Goal: Find specific fact: Find specific fact

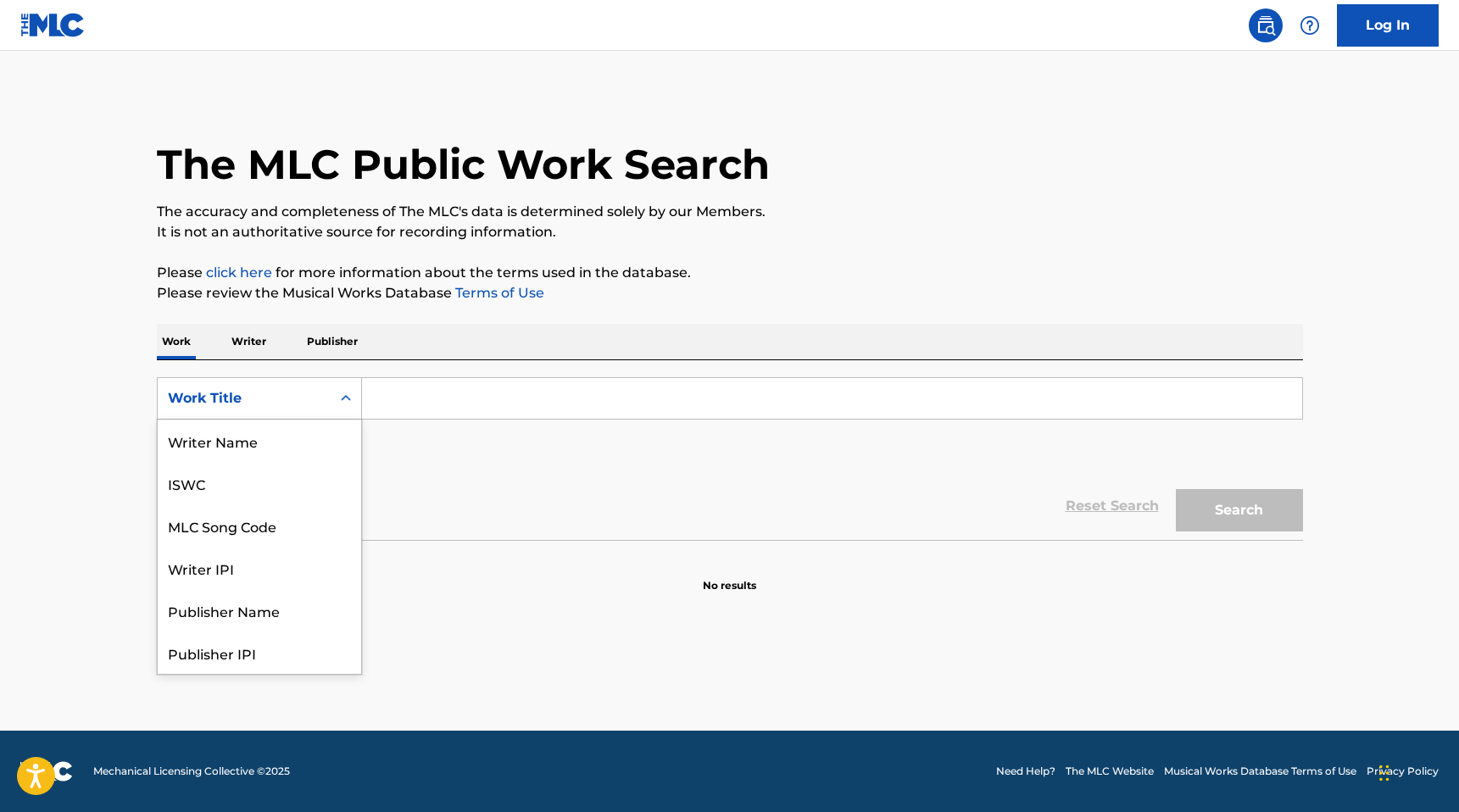
click at [321, 395] on div "Work Title" at bounding box center [244, 398] width 173 height 32
click at [262, 434] on div "MLC Song Code" at bounding box center [259, 440] width 204 height 43
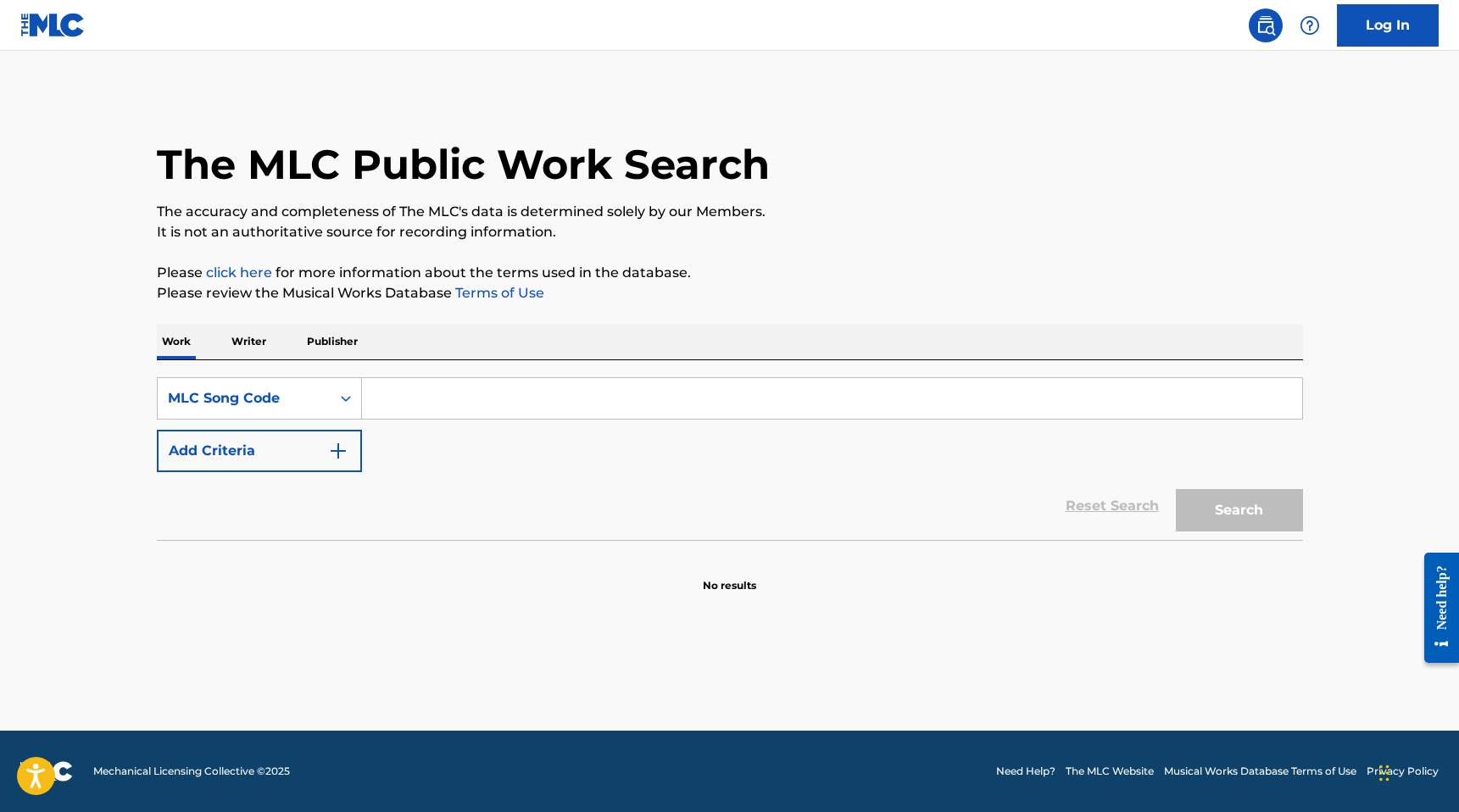
click at [440, 401] on input "Search Form" at bounding box center [832, 398] width 940 height 41
paste input "SC4O36"
type input "SC4O36"
click at [1176, 489] on button "Search" at bounding box center [1240, 510] width 127 height 43
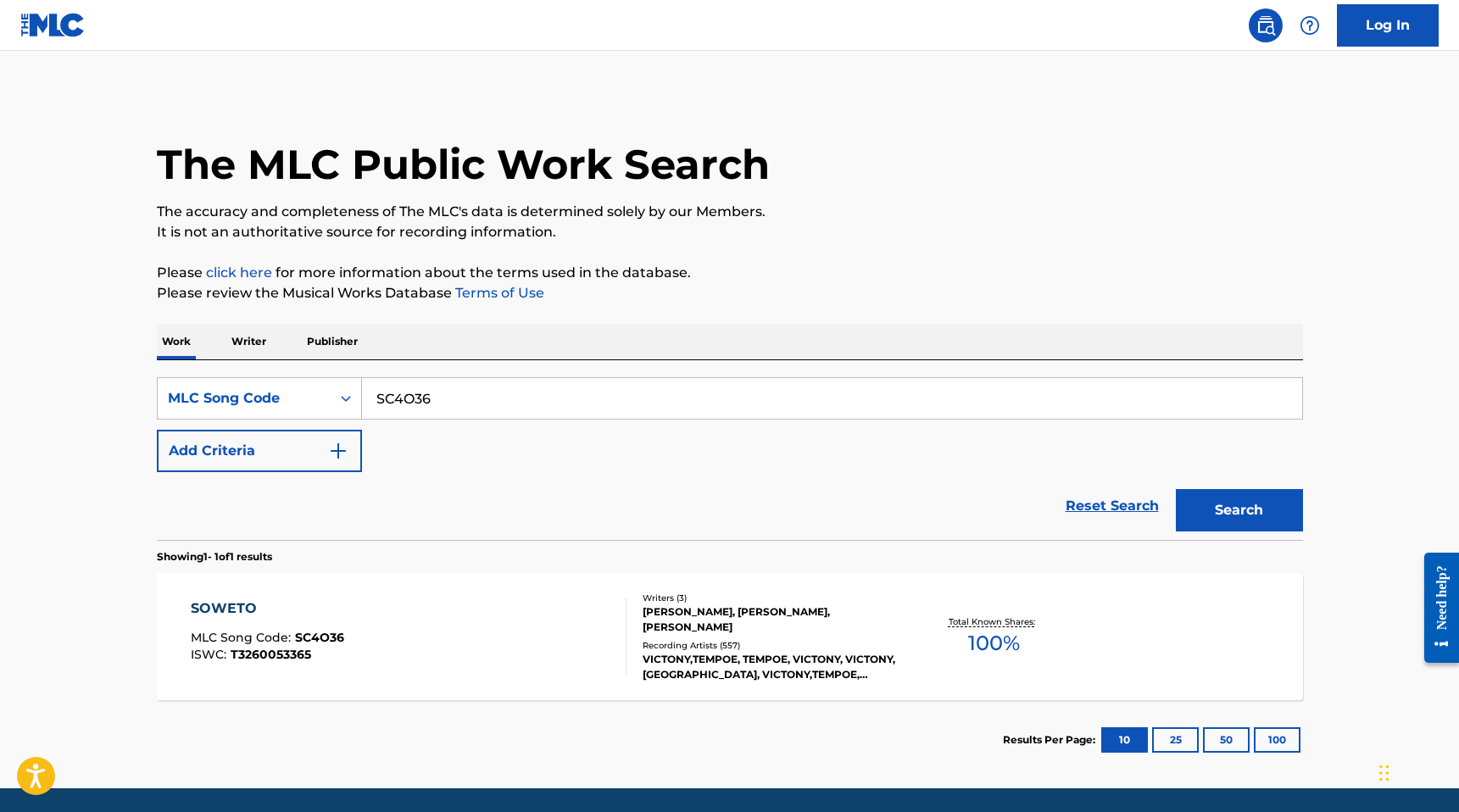
click at [473, 602] on div "SOWETO MLC Song Code : SC4O36 ISWC : T3260053365" at bounding box center [408, 637] width 436 height 77
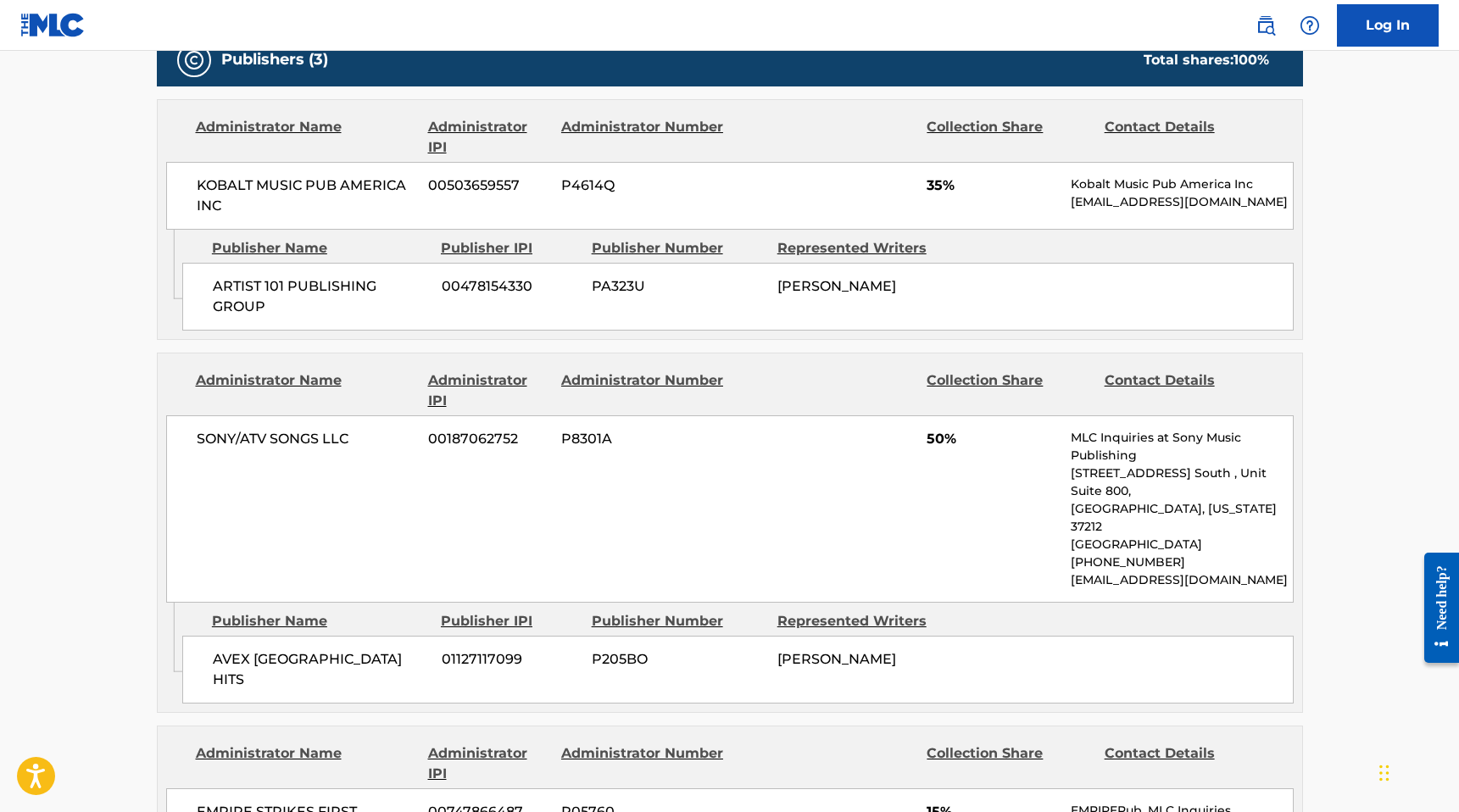
scroll to position [741, 0]
